Goal: Task Accomplishment & Management: Complete application form

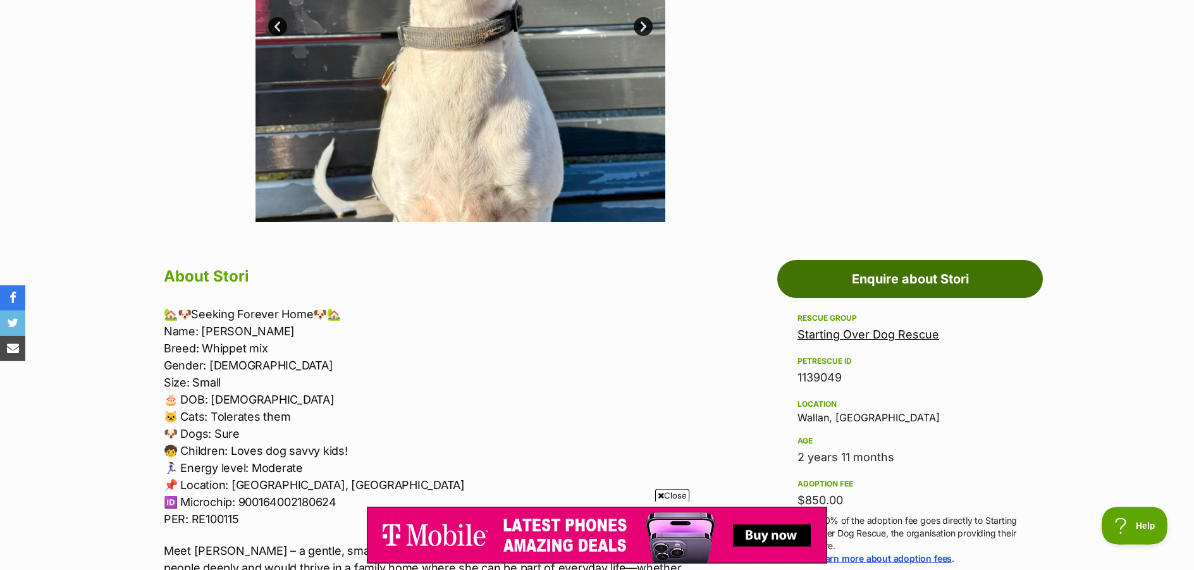
scroll to position [452, 0]
click at [903, 292] on link "Enquire about Stori" at bounding box center [911, 278] width 266 height 38
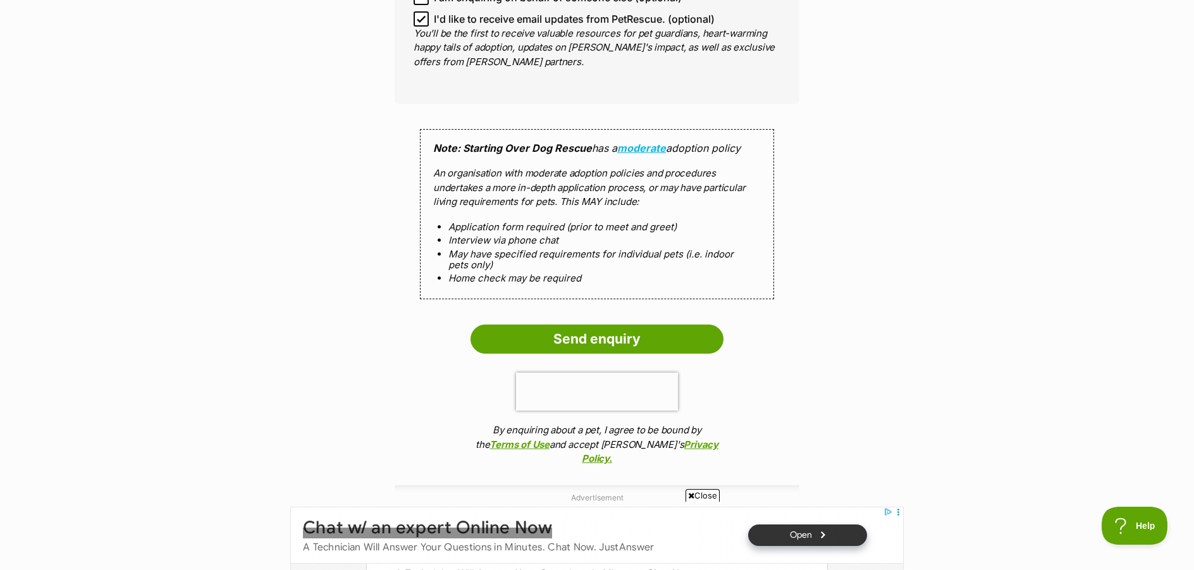
scroll to position [1097, 0]
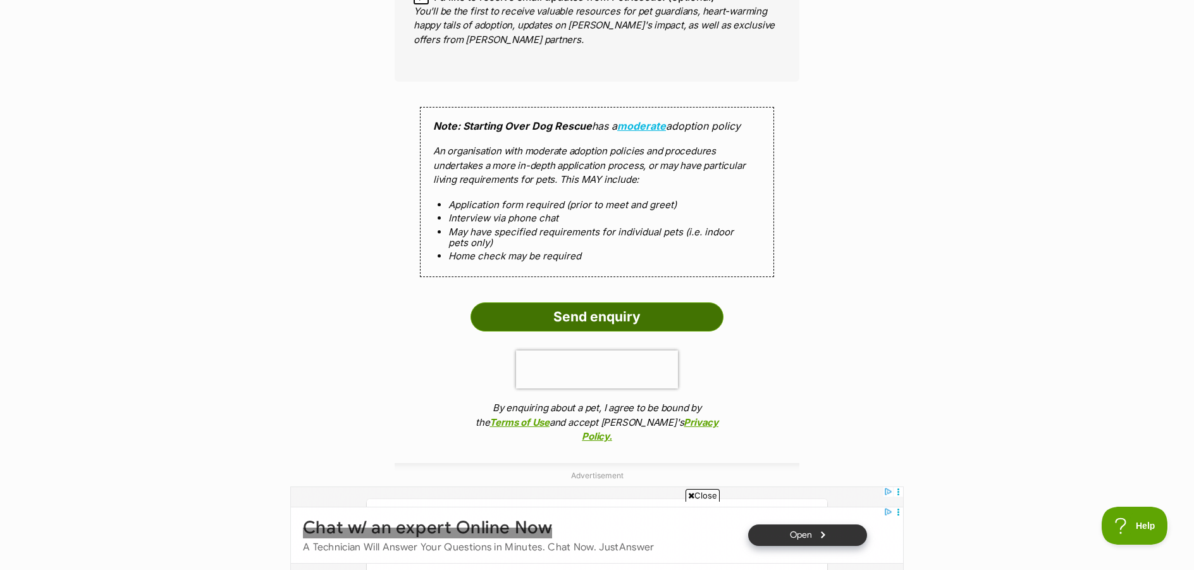
click at [605, 332] on input "Send enquiry" at bounding box center [597, 316] width 253 height 29
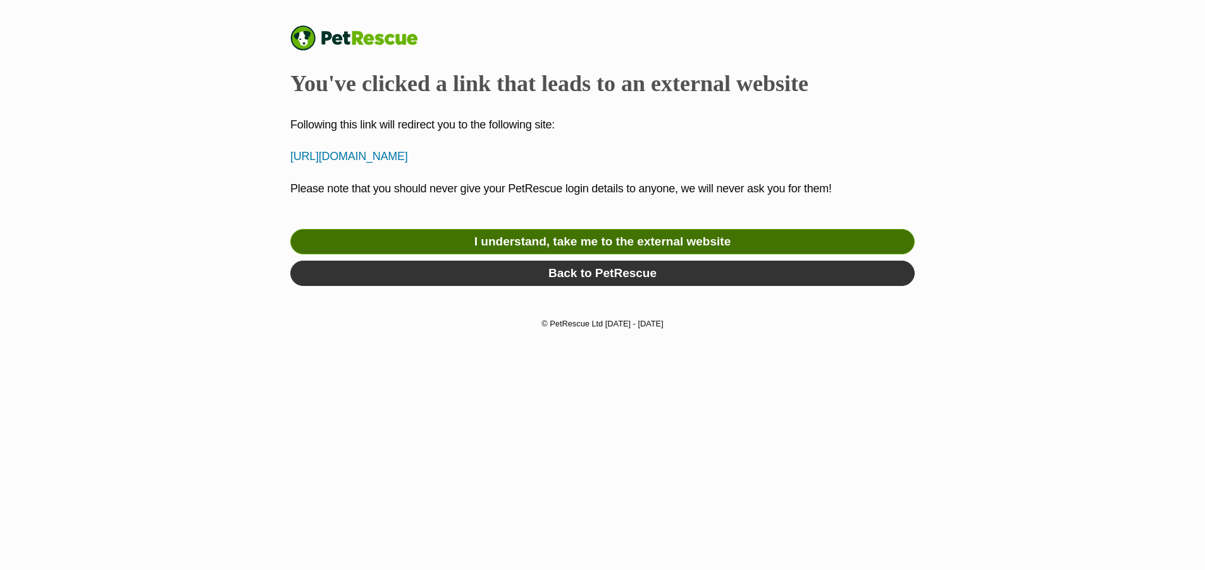
click at [616, 238] on link "I understand, take me to the external website" at bounding box center [602, 241] width 624 height 25
